Goal: Information Seeking & Learning: Find specific fact

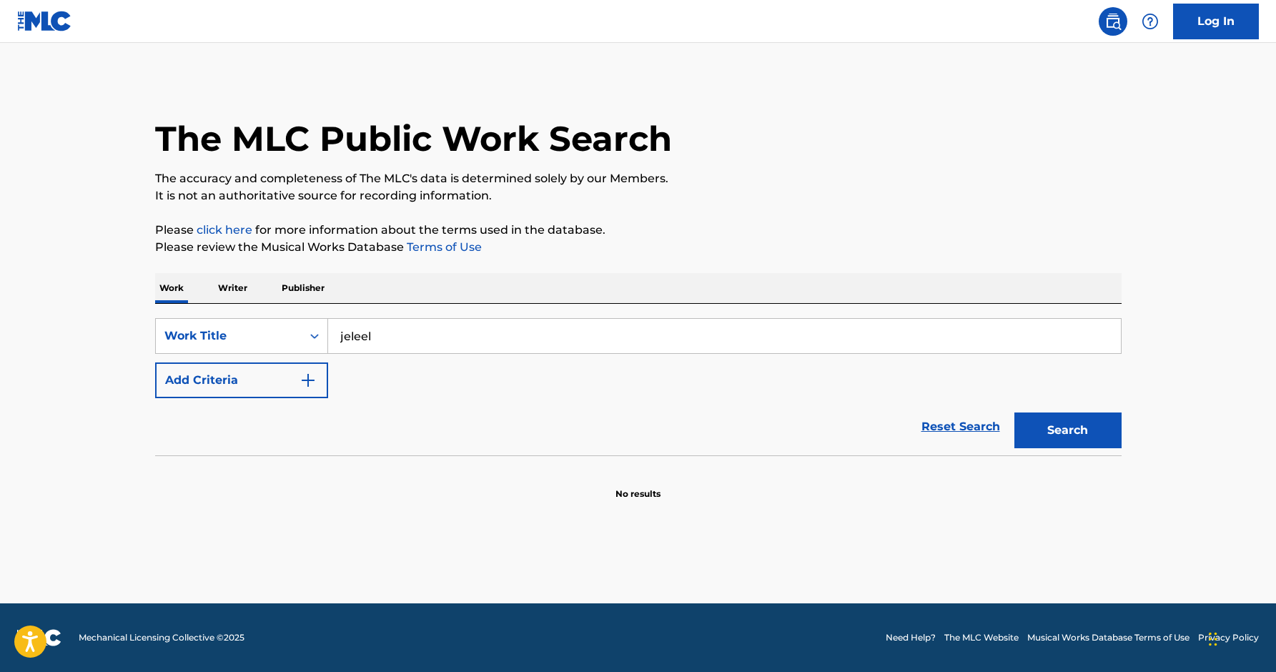
type input "jeleel"
click at [1014, 413] on button "Search" at bounding box center [1067, 431] width 107 height 36
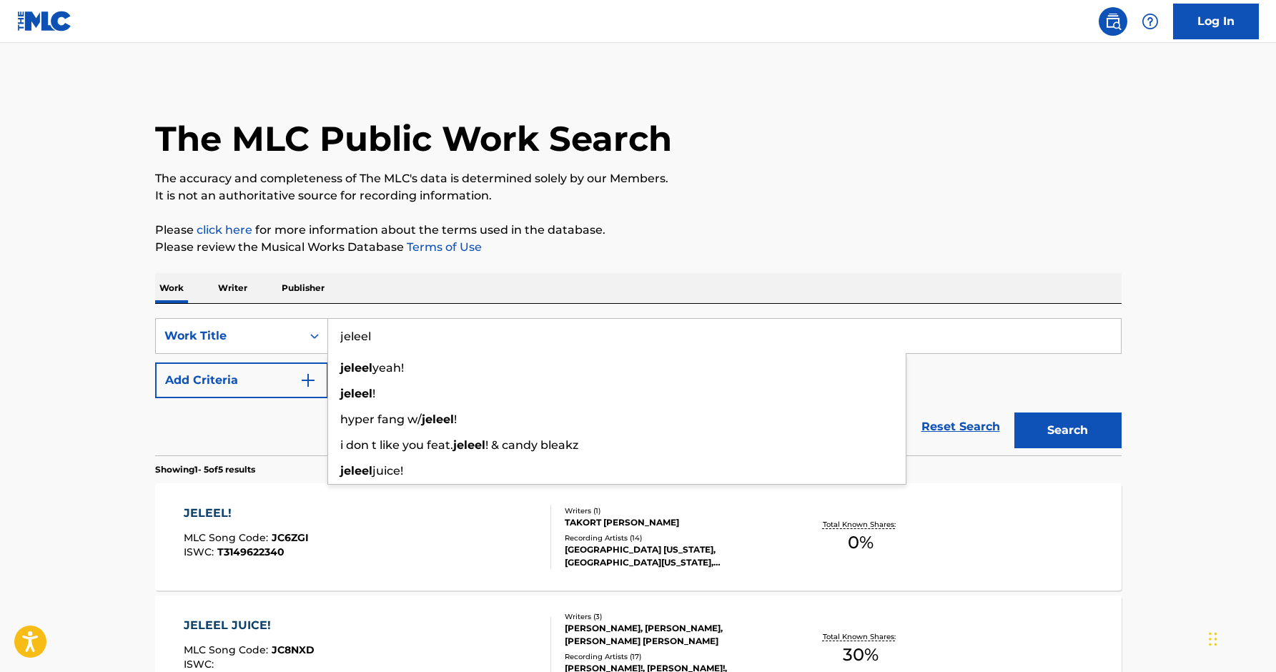
click at [295, 473] on section "Showing 1 - 5 of 5 results" at bounding box center [638, 465] width 967 height 21
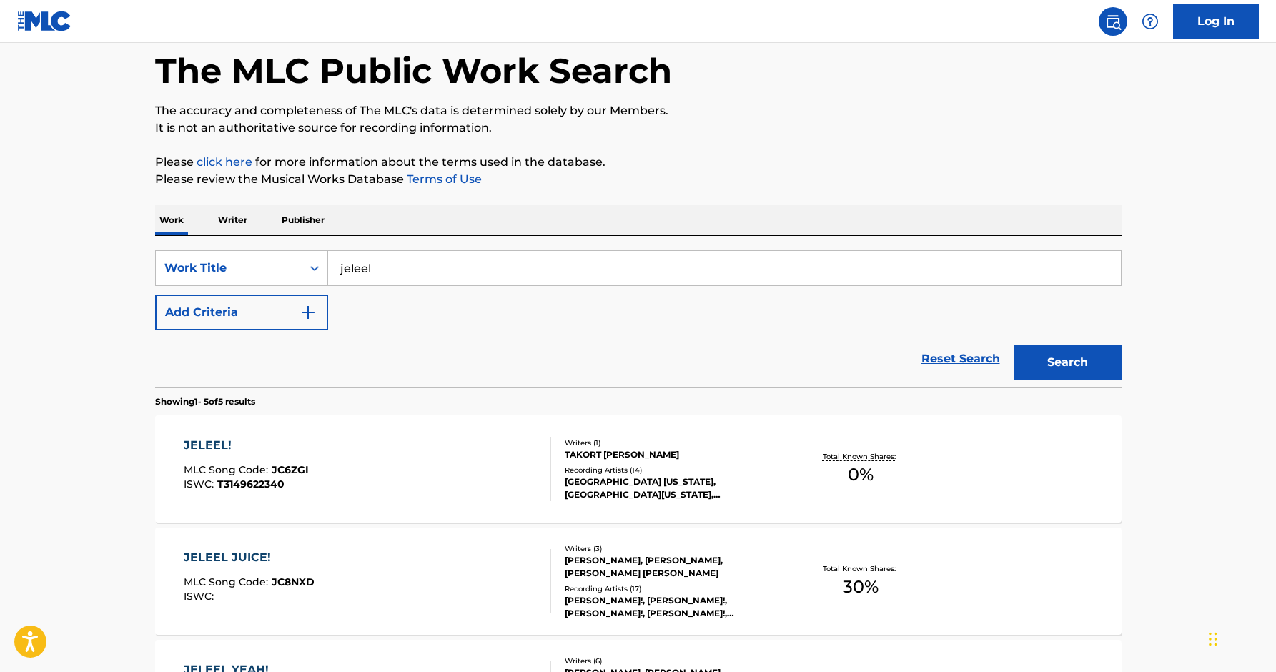
scroll to position [70, 0]
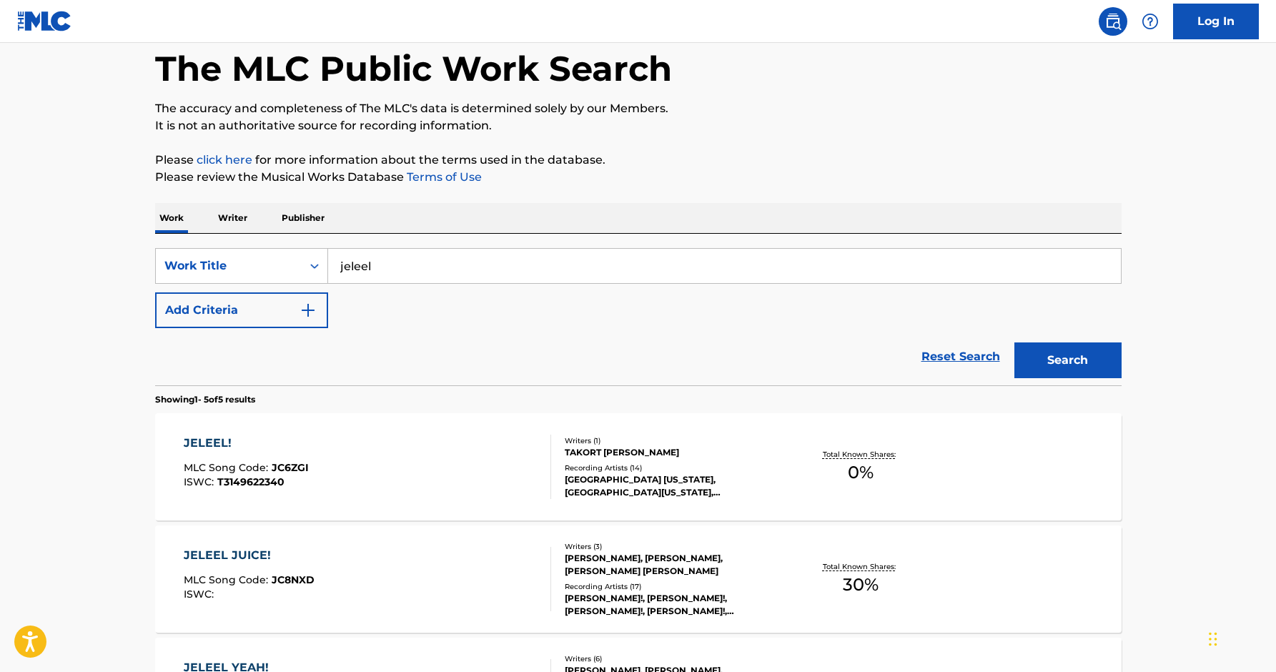
click at [210, 439] on div "JELEEL!" at bounding box center [246, 443] width 125 height 17
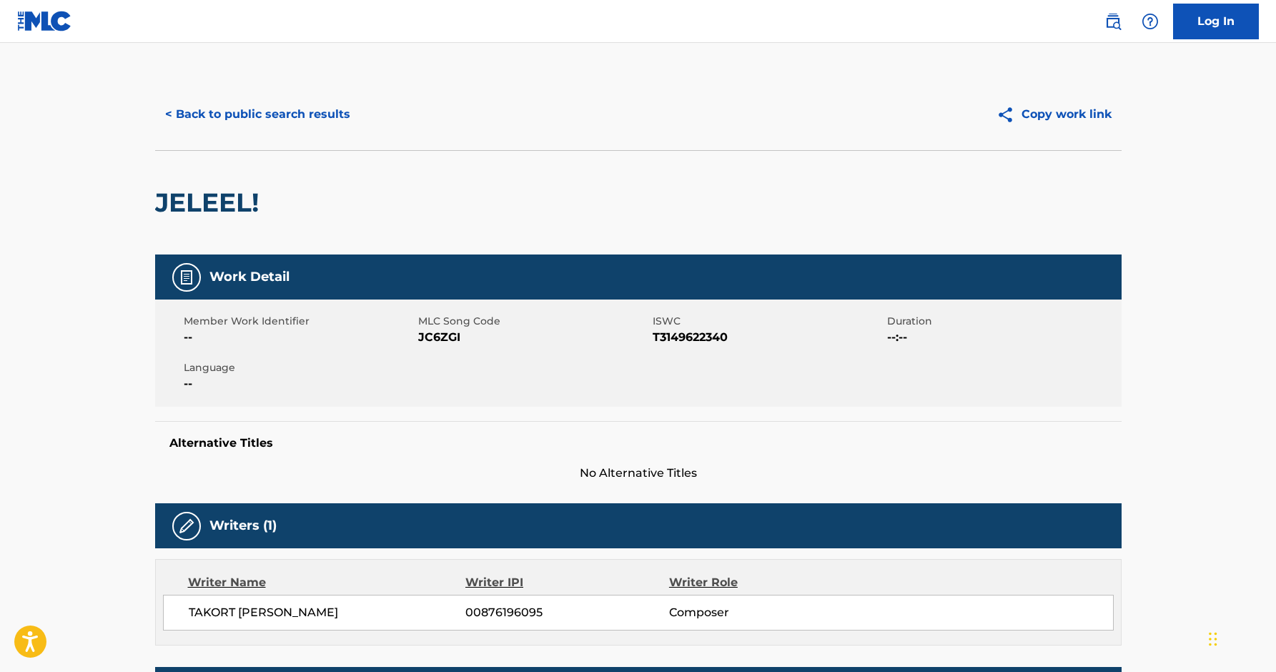
click at [174, 113] on button "< Back to public search results" at bounding box center [257, 115] width 205 height 36
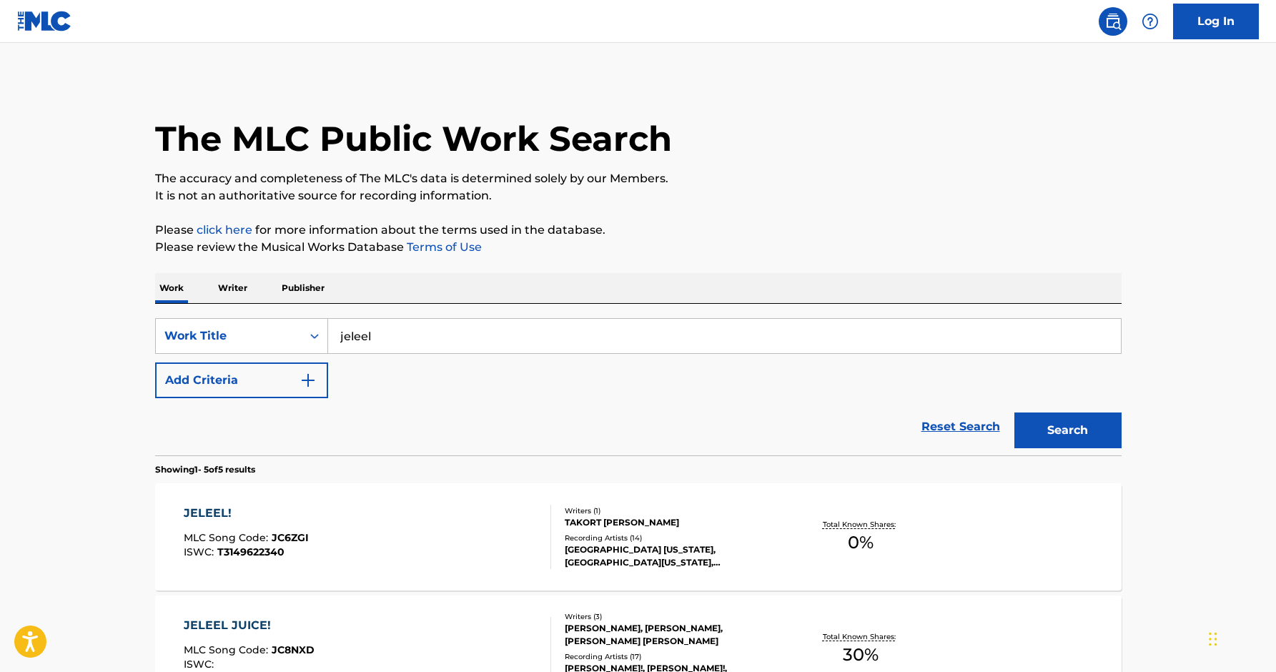
click at [395, 337] on input "jeleel" at bounding box center [724, 336] width 793 height 34
type input "jeleel dive in"
click at [1014, 413] on button "Search" at bounding box center [1067, 431] width 107 height 36
click at [237, 287] on p "Writer" at bounding box center [233, 288] width 38 height 30
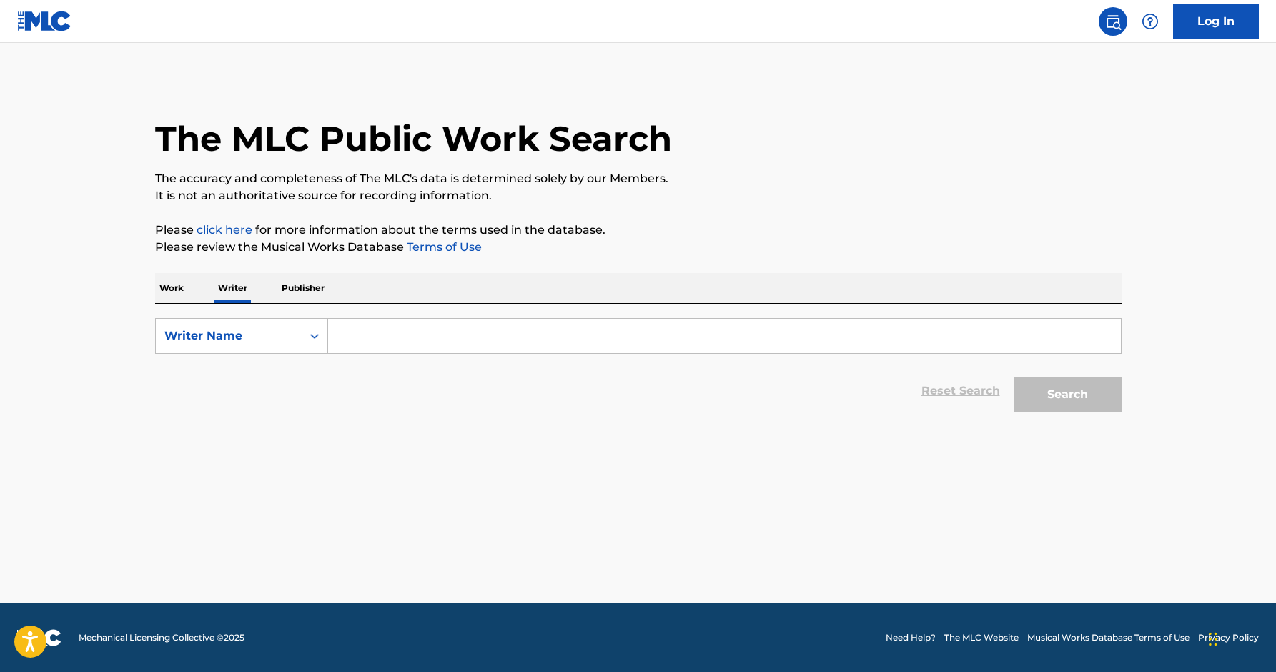
click at [184, 292] on p "Work" at bounding box center [171, 288] width 33 height 30
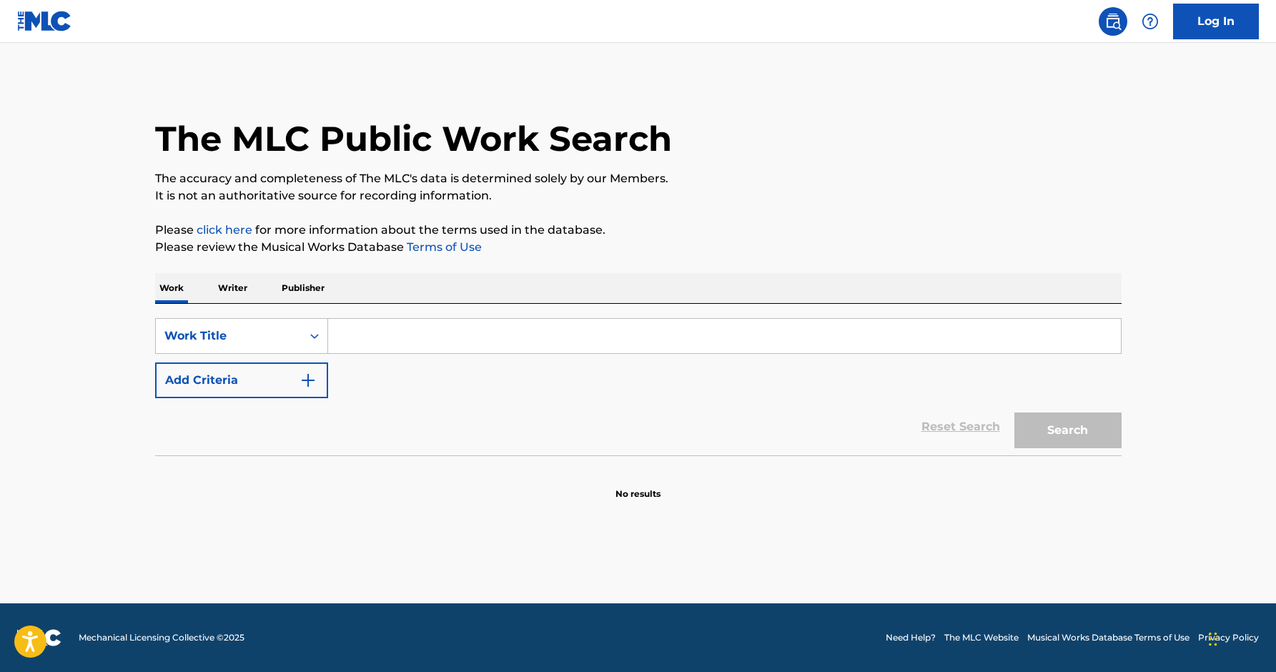
click at [380, 335] on input "Search Form" at bounding box center [724, 336] width 793 height 34
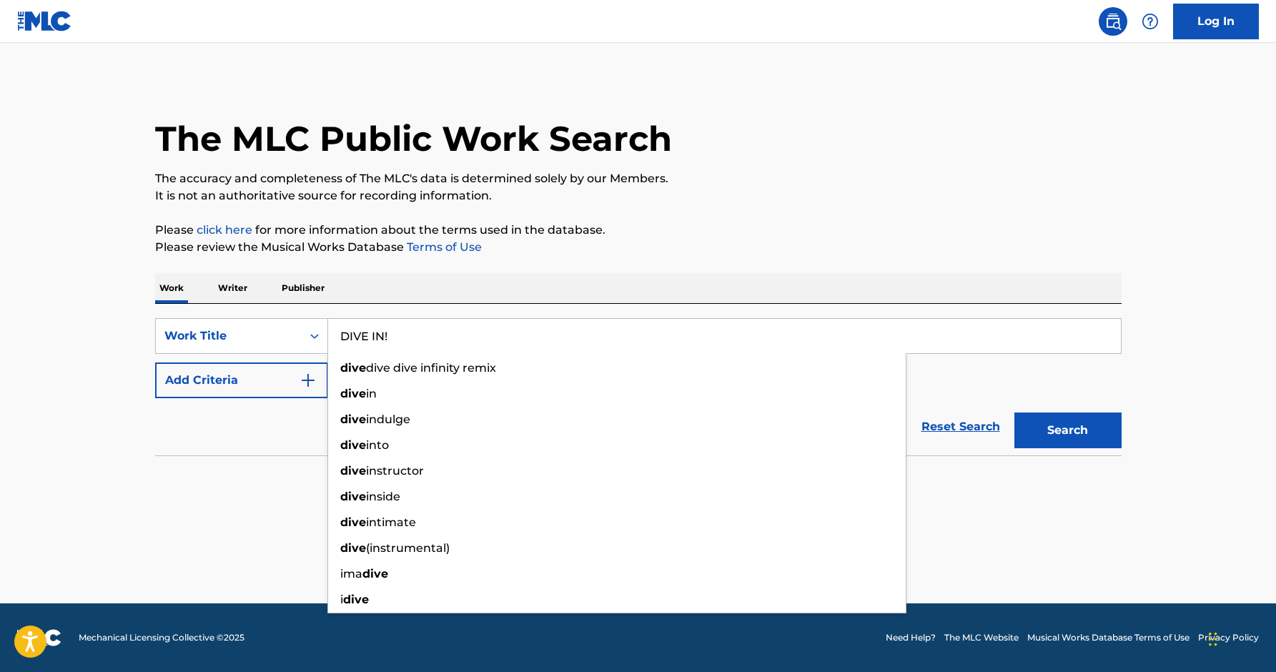
click at [1014, 413] on button "Search" at bounding box center [1067, 431] width 107 height 36
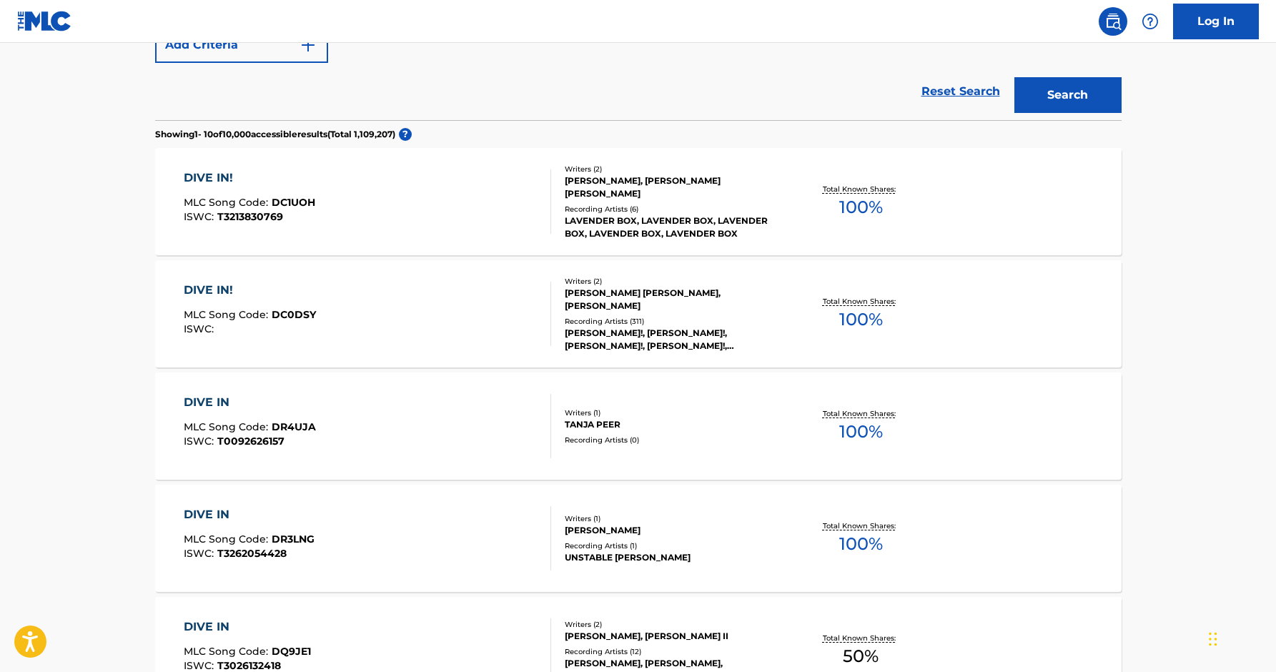
scroll to position [235, 0]
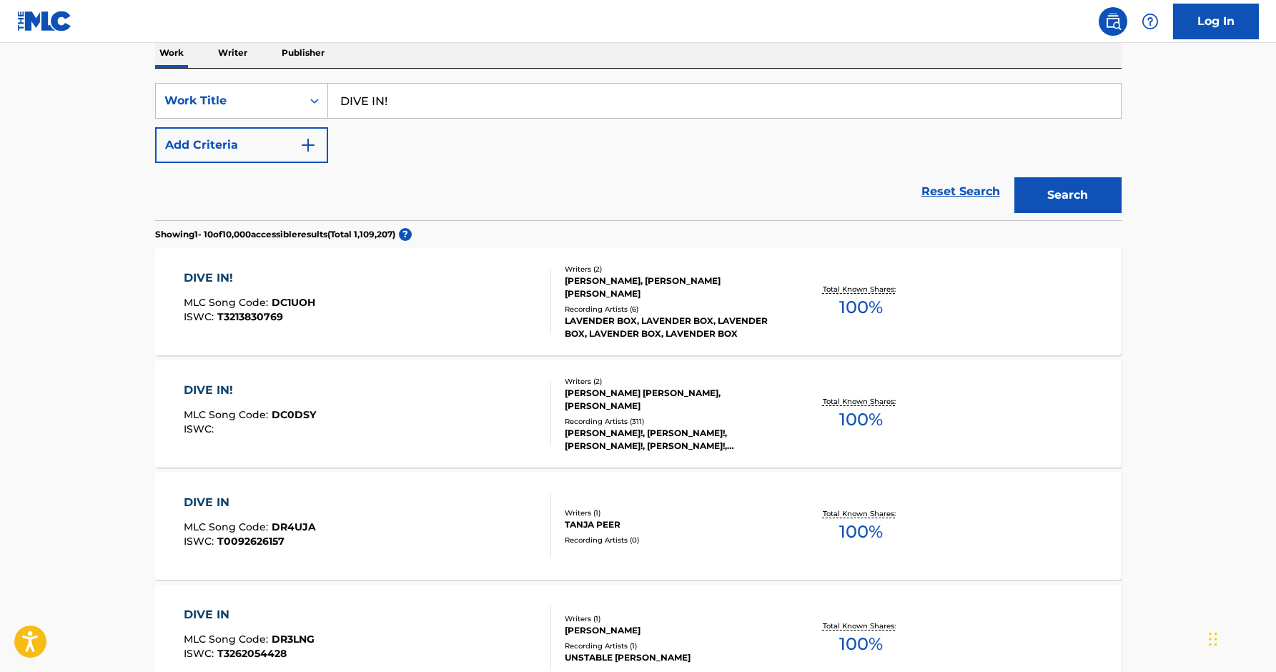
click at [543, 96] on input "DIVE IN!" at bounding box center [724, 101] width 793 height 34
type input "DIVE IN! JELEEL!"
click at [1014, 177] on button "Search" at bounding box center [1067, 195] width 107 height 36
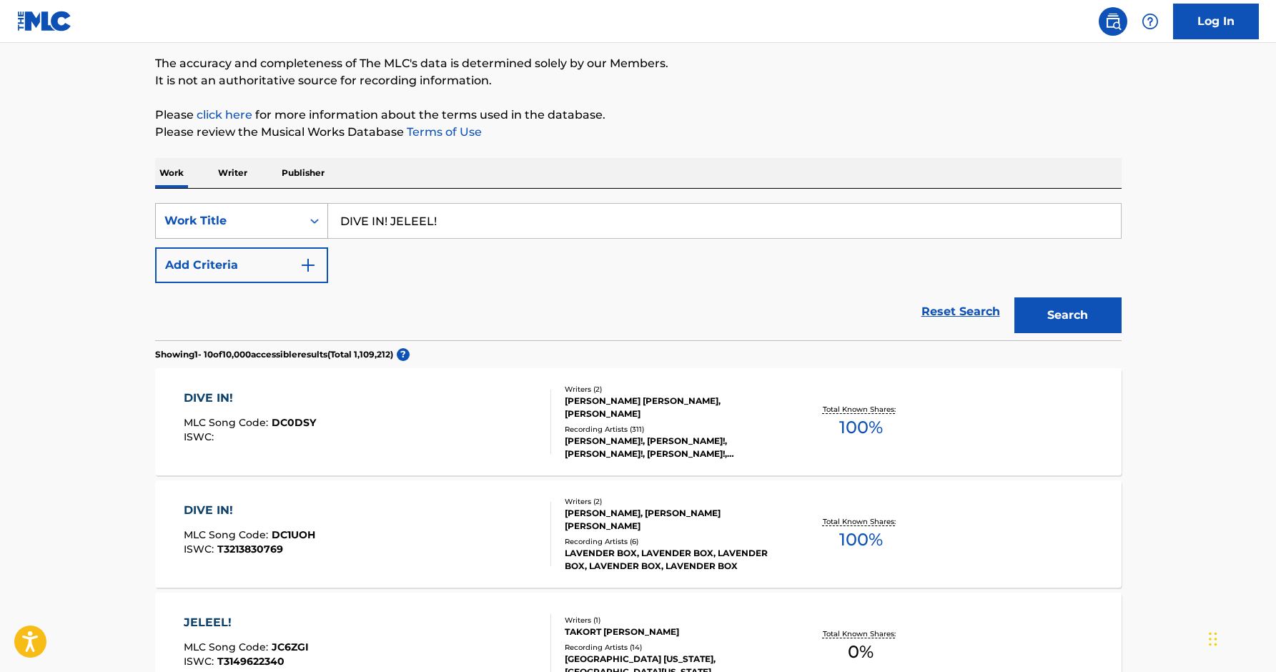
scroll to position [136, 0]
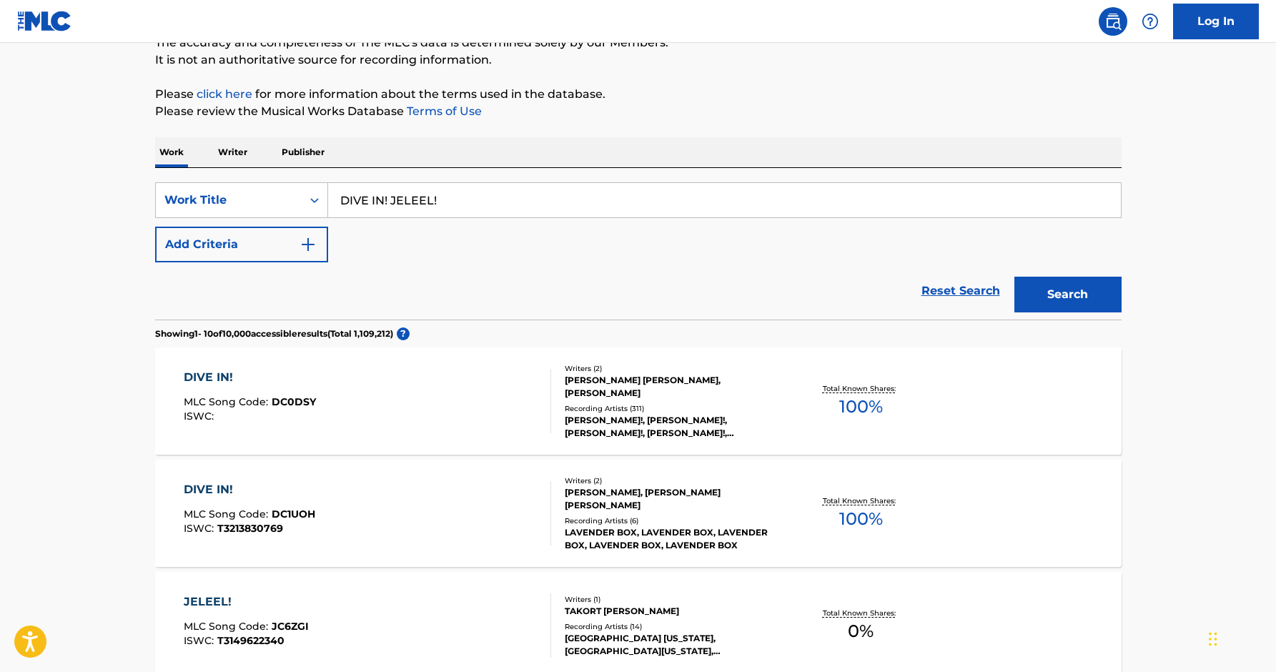
click at [285, 143] on p "Publisher" at bounding box center [302, 152] width 51 height 30
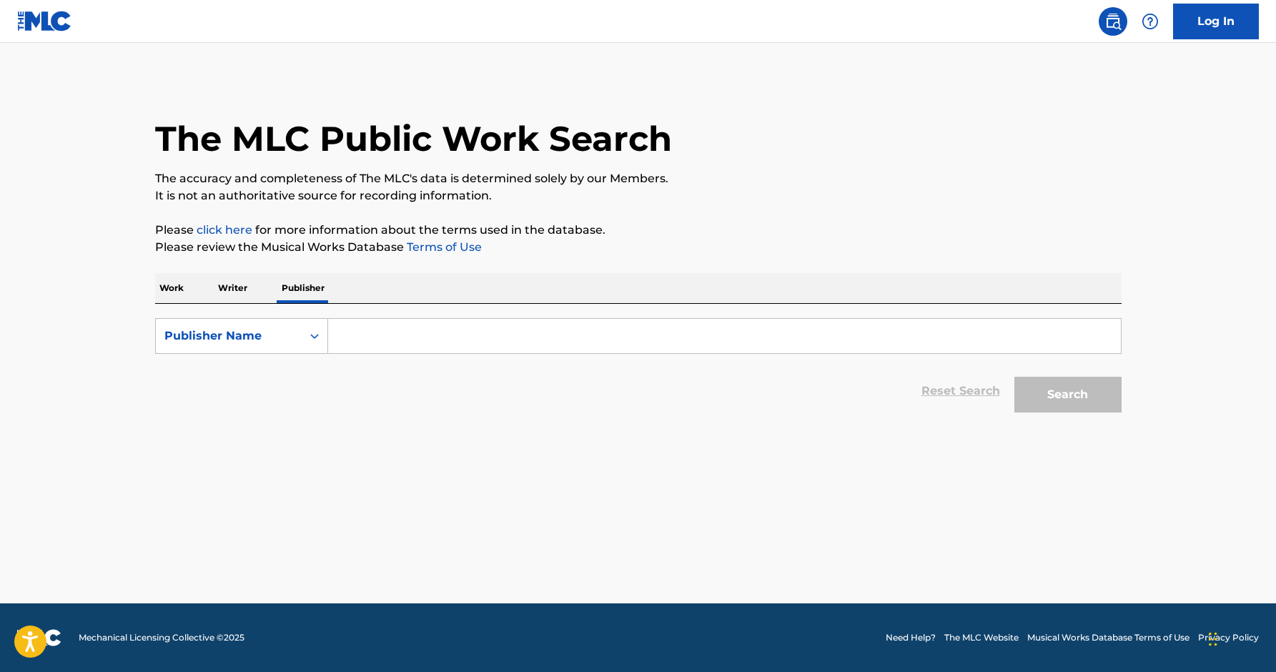
click at [449, 343] on input "Search Form" at bounding box center [724, 336] width 793 height 34
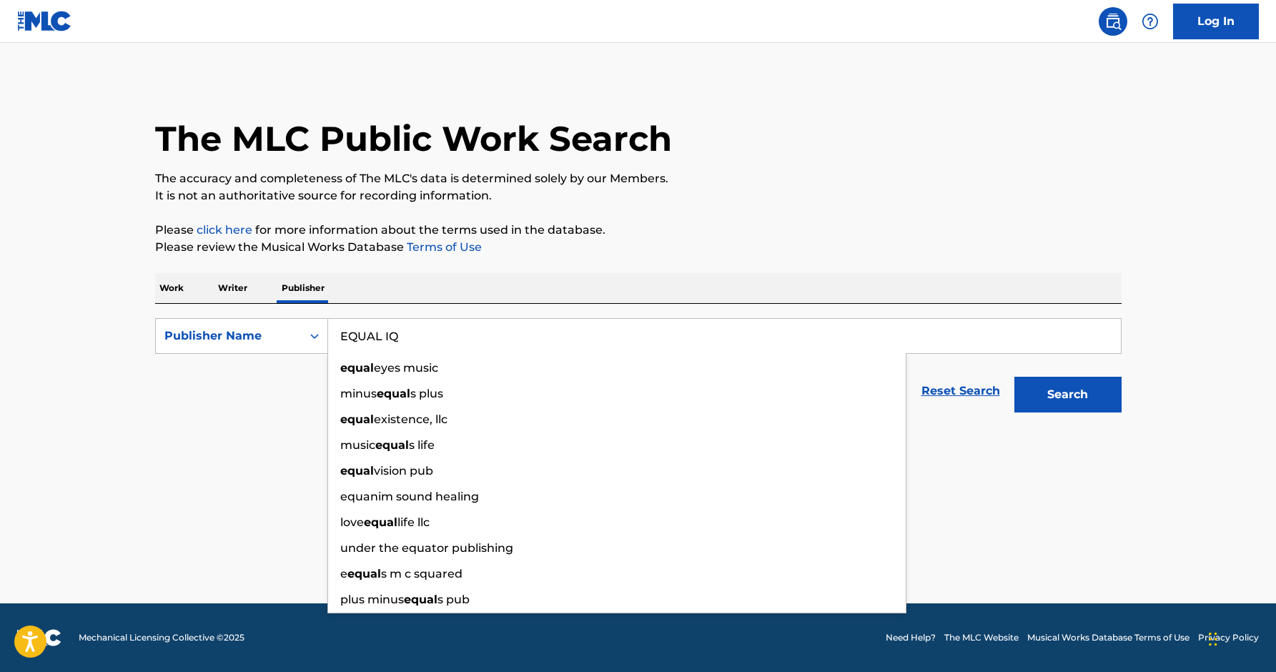
type input "EQUAL IQ"
click at [1014, 377] on button "Search" at bounding box center [1067, 395] width 107 height 36
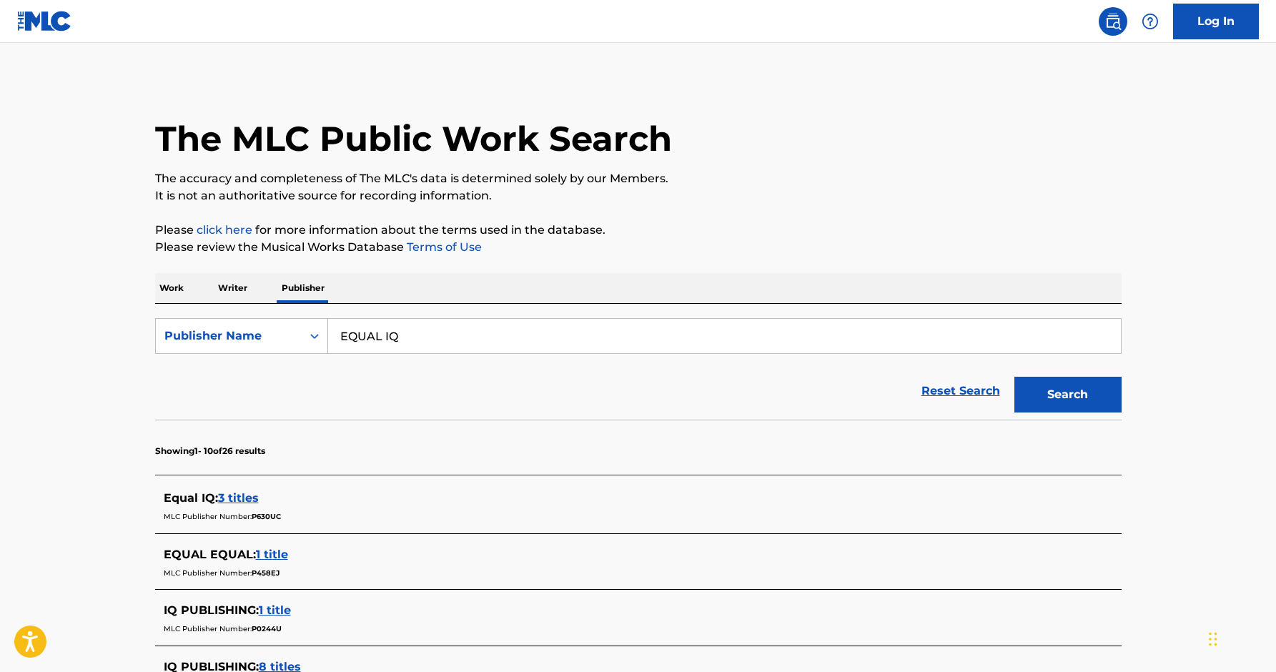
click at [287, 431] on section "Showing 1 - 10 of 26 results" at bounding box center [638, 447] width 967 height 55
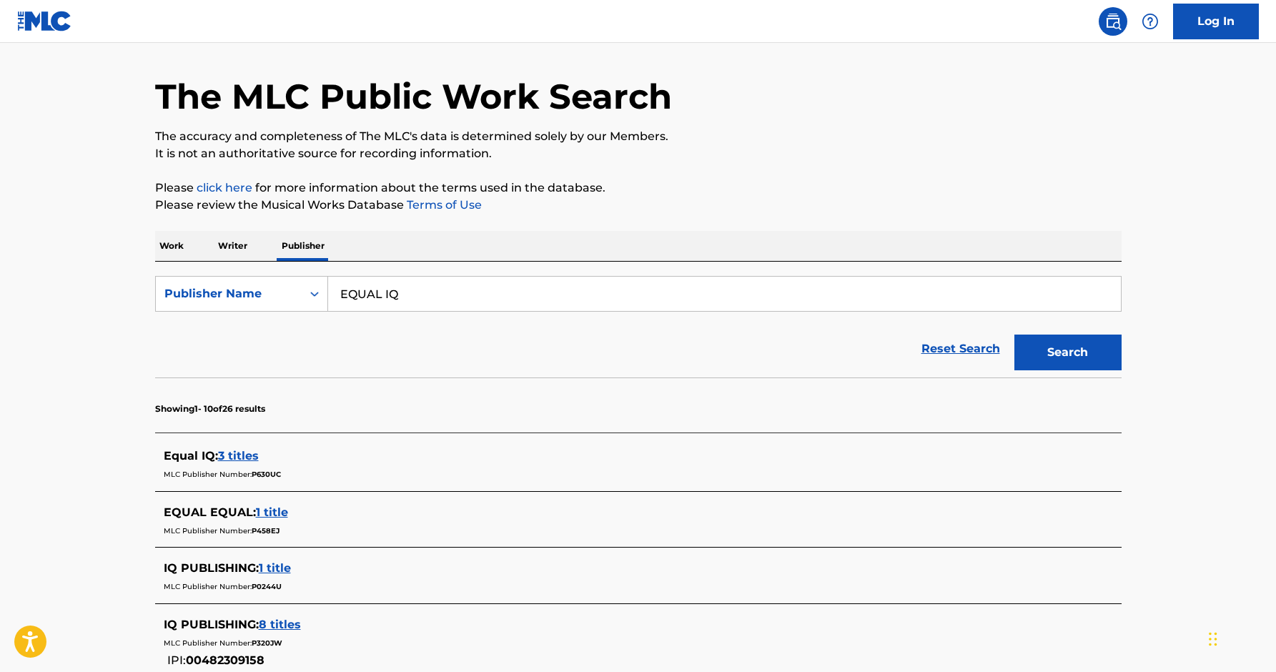
scroll to position [43, 0]
click at [232, 456] on span "3 titles" at bounding box center [238, 455] width 41 height 14
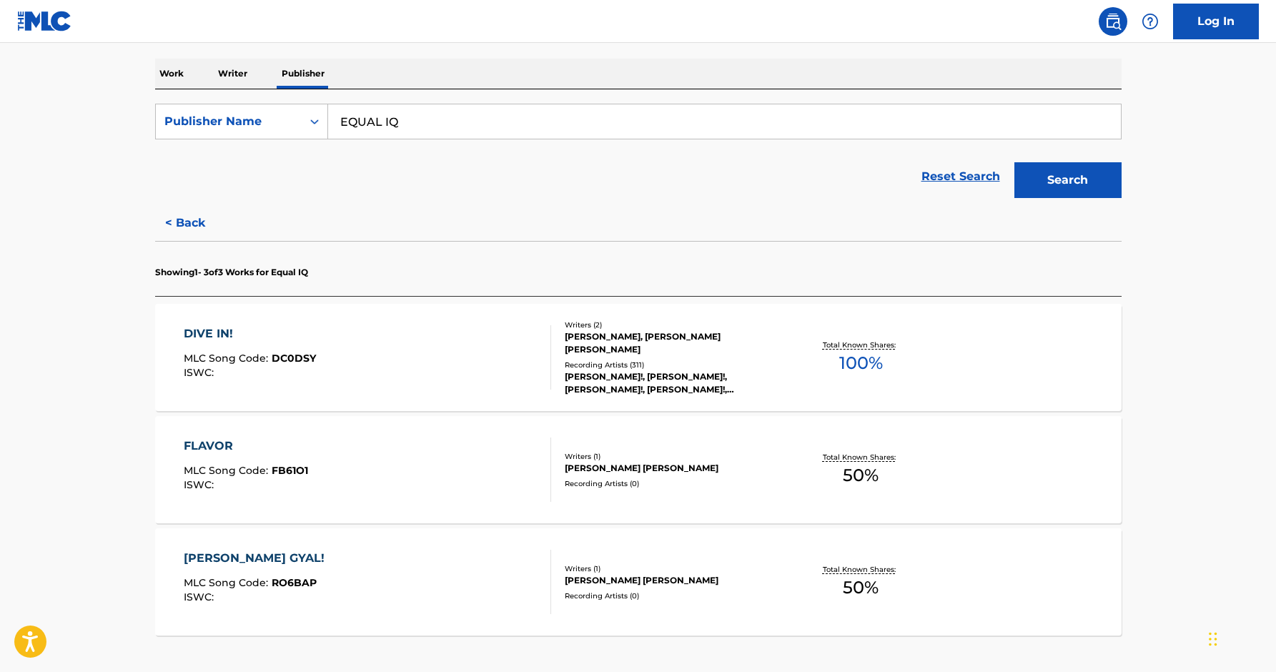
scroll to position [222, 0]
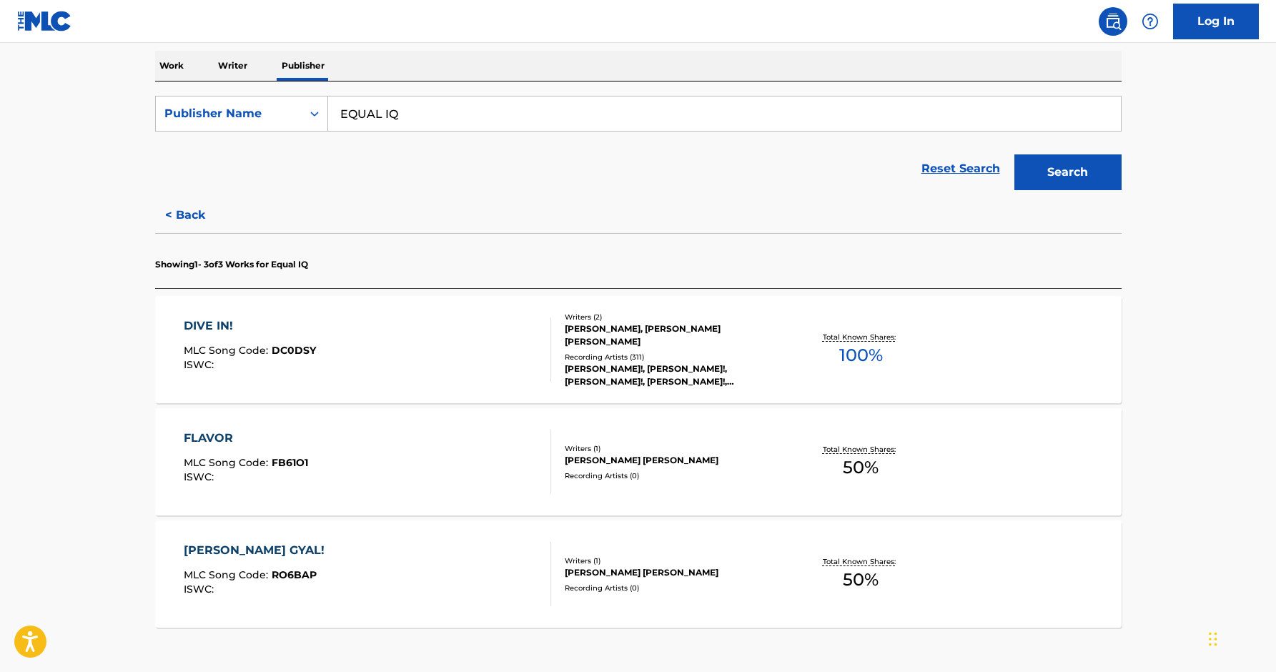
click at [208, 325] on div "DIVE IN!" at bounding box center [250, 325] width 132 height 17
